Goal: Browse casually: Explore the website without a specific task or goal

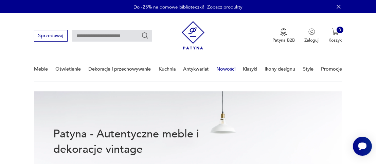
click at [224, 70] on link "Nowości" at bounding box center [226, 68] width 19 height 23
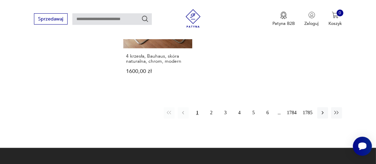
scroll to position [843, 0]
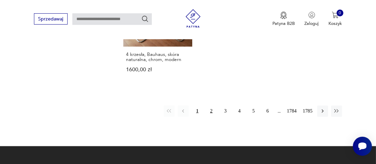
click at [212, 105] on button "2" at bounding box center [211, 110] width 11 height 11
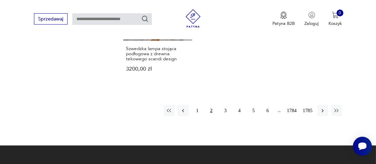
scroll to position [856, 0]
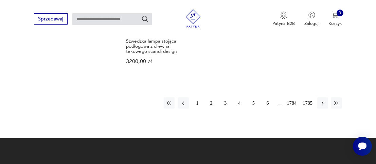
click at [227, 97] on button "3" at bounding box center [225, 102] width 11 height 11
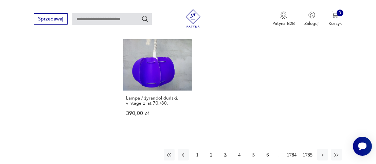
scroll to position [856, 0]
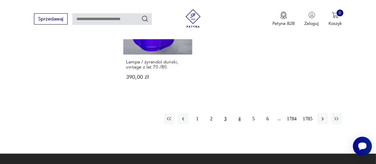
click at [239, 113] on button "4" at bounding box center [239, 118] width 11 height 11
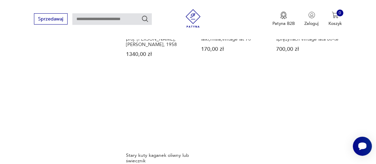
scroll to position [788, 0]
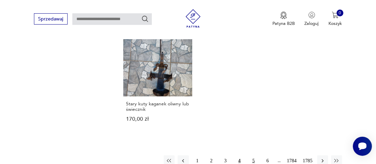
click at [254, 155] on button "5" at bounding box center [253, 160] width 11 height 11
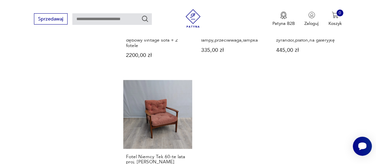
scroll to position [856, 0]
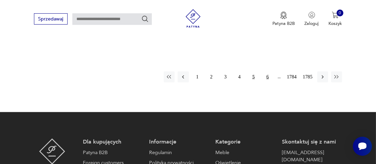
click at [266, 72] on button "6" at bounding box center [268, 76] width 11 height 11
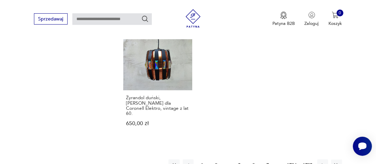
scroll to position [822, 0]
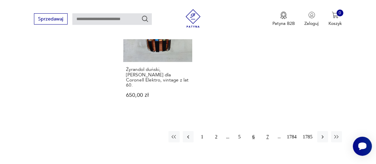
click at [267, 131] on button "7" at bounding box center [268, 136] width 11 height 11
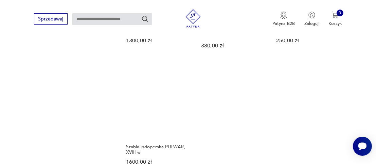
scroll to position [788, 0]
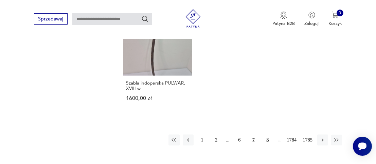
click at [267, 138] on button "8" at bounding box center [268, 139] width 11 height 11
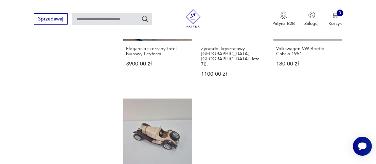
scroll to position [788, 0]
